Goal: Task Accomplishment & Management: Manage account settings

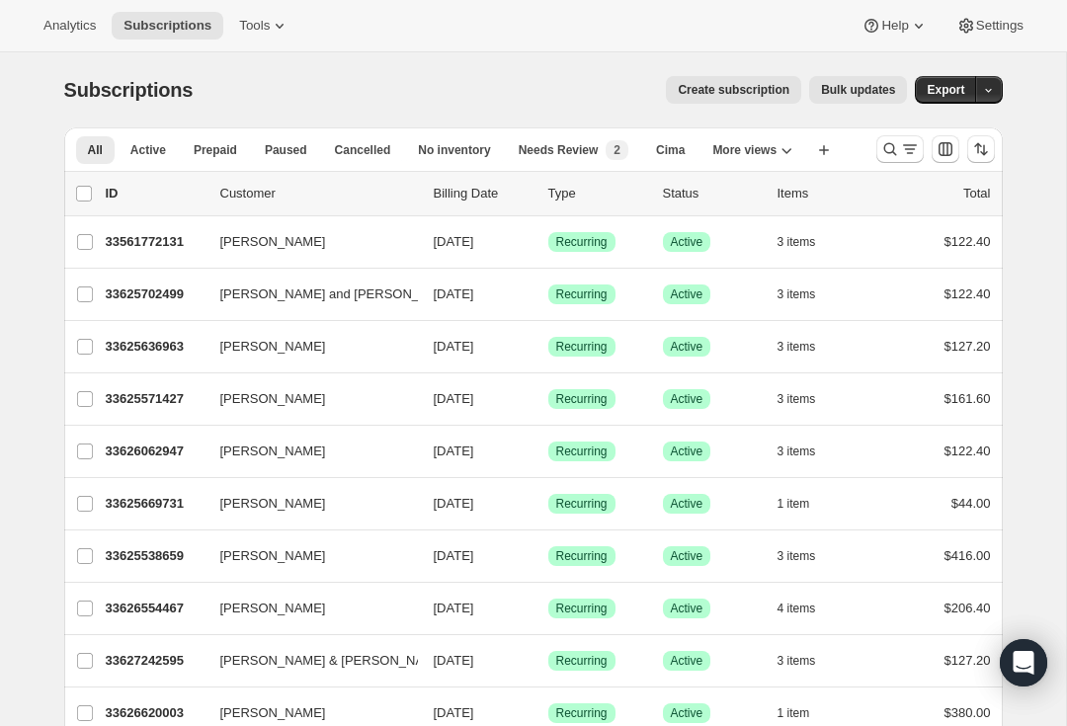
click at [915, 143] on icon "Search and filter results" at bounding box center [910, 149] width 20 height 20
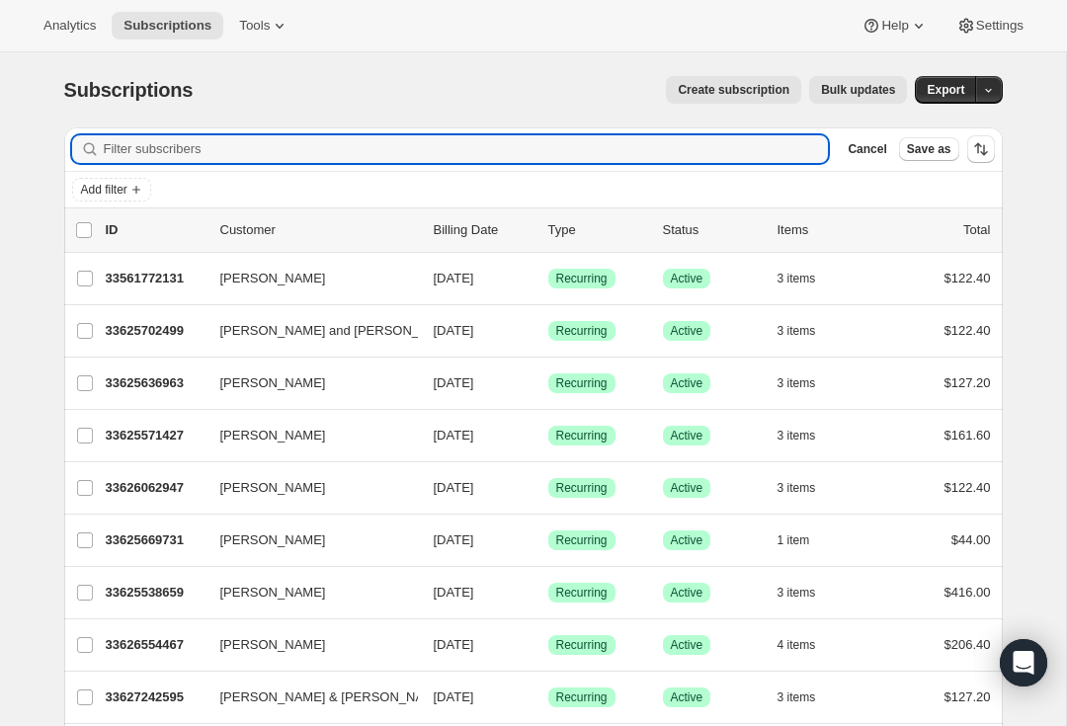
click at [149, 146] on input "Filter subscribers" at bounding box center [466, 149] width 725 height 28
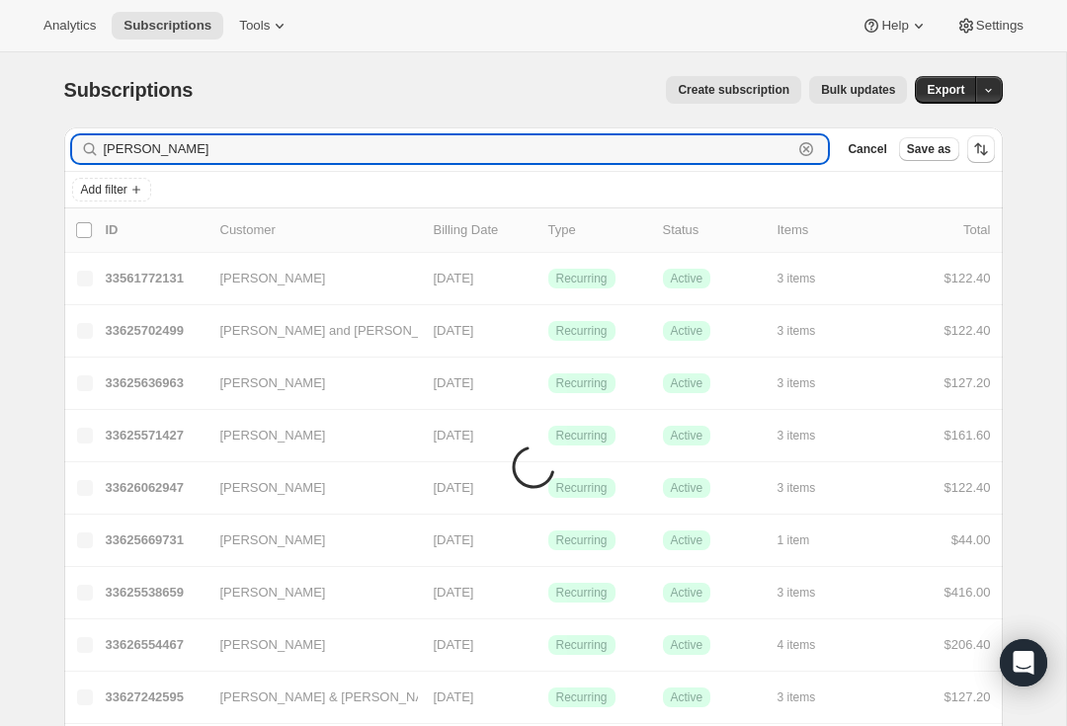
type input "[PERSON_NAME]"
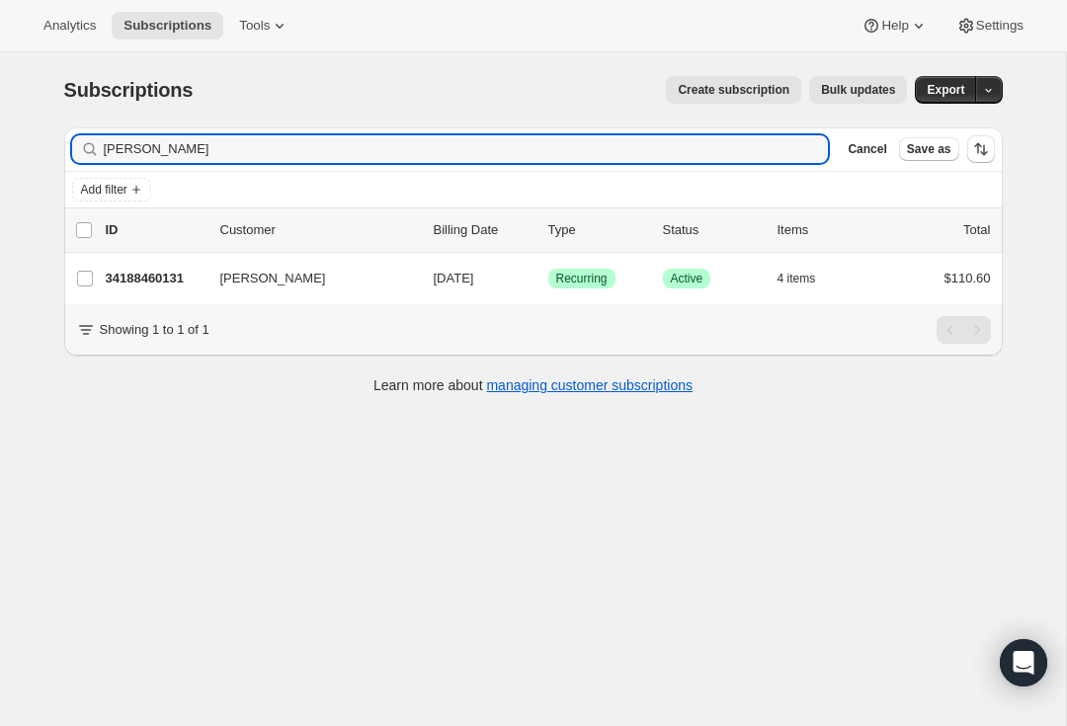
click at [269, 282] on span "[PERSON_NAME]" at bounding box center [273, 279] width 106 height 20
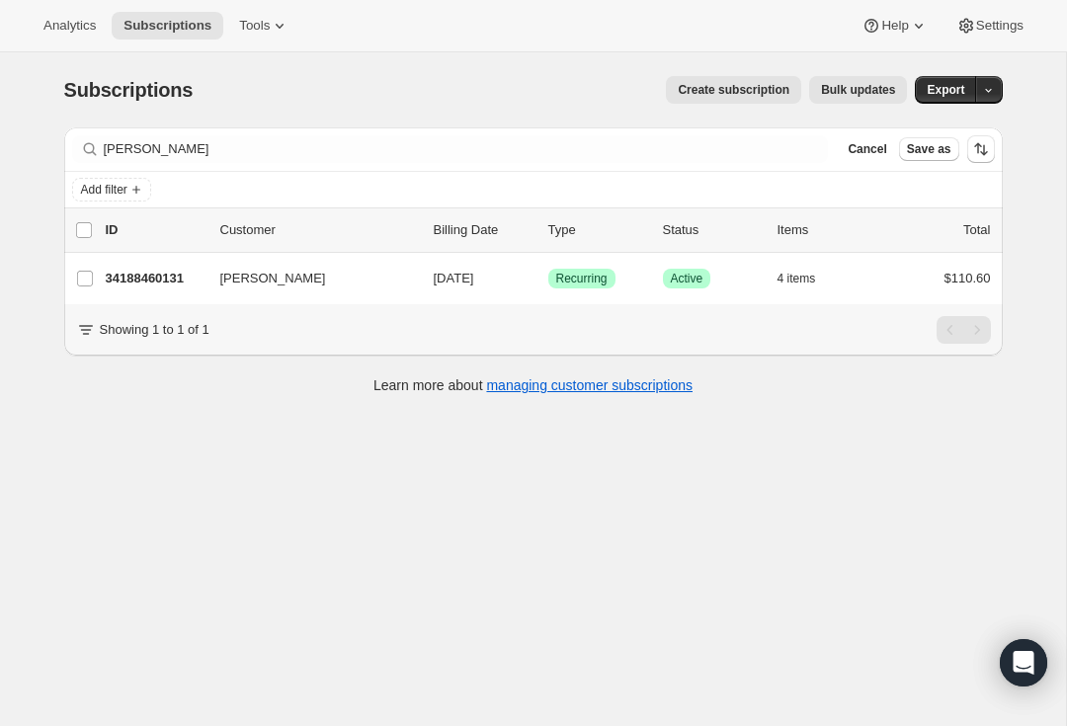
click at [135, 279] on p "34188460131" at bounding box center [155, 279] width 99 height 20
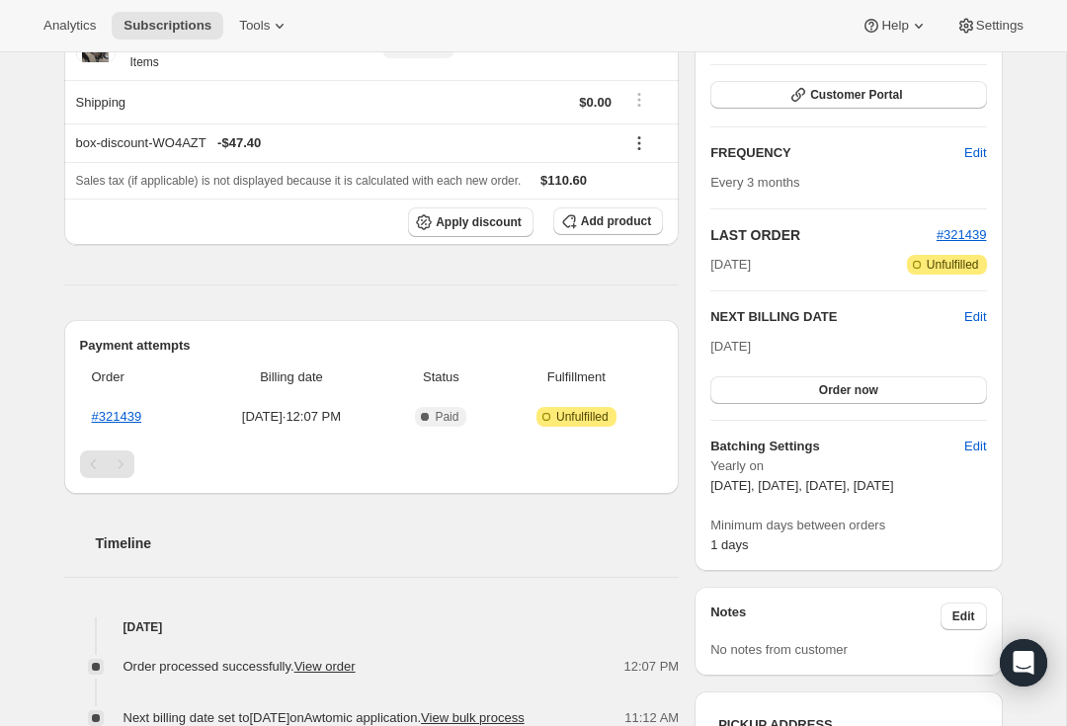
scroll to position [269, 0]
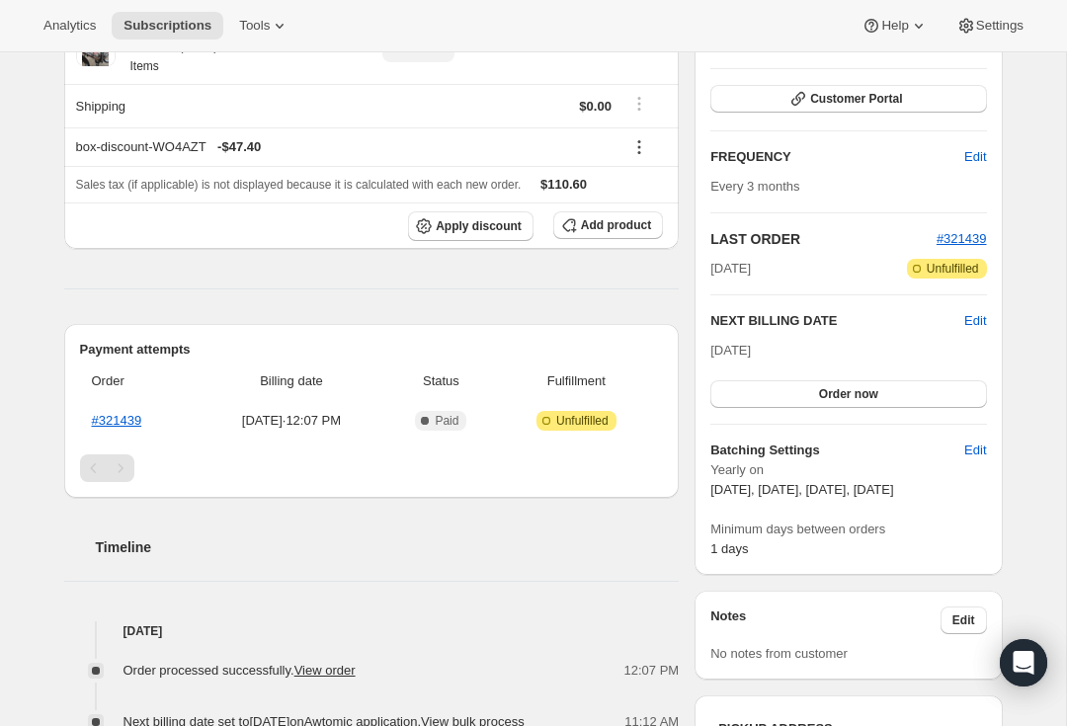
click at [572, 414] on span "Unfulfilled" at bounding box center [582, 421] width 52 height 16
click at [132, 416] on link "#321439" at bounding box center [117, 420] width 50 height 15
